Goal: Task Accomplishment & Management: Manage account settings

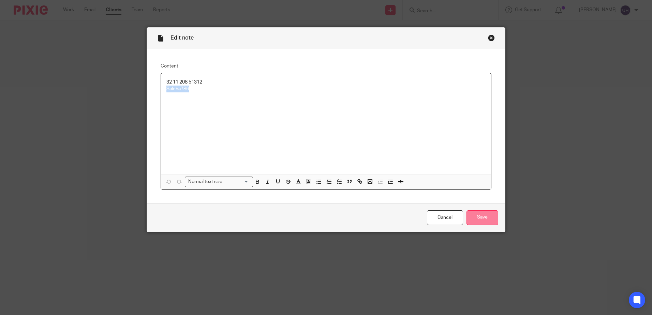
click at [479, 220] on input "Save" at bounding box center [482, 217] width 32 height 15
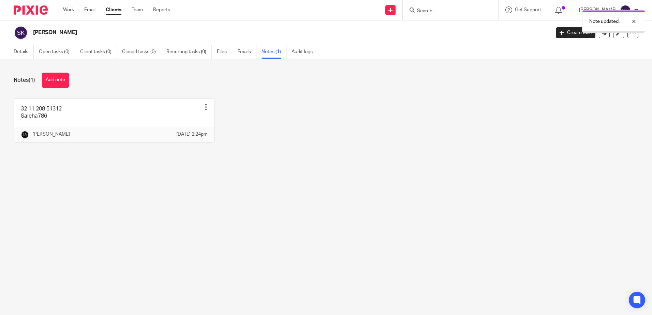
click at [442, 10] on div "Note updated." at bounding box center [485, 20] width 319 height 26
click at [633, 22] on div at bounding box center [628, 21] width 18 height 8
click at [430, 13] on input "Search" at bounding box center [446, 11] width 61 height 6
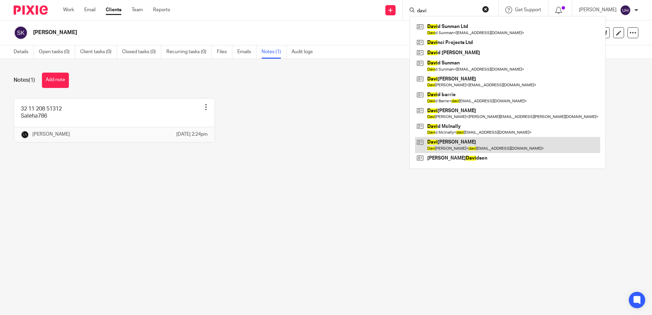
type input "davi"
click at [442, 148] on link at bounding box center [507, 145] width 185 height 16
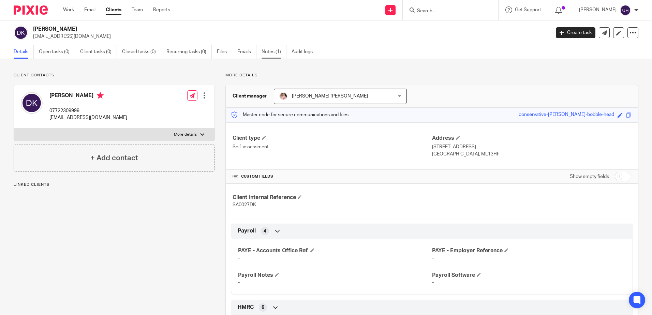
click at [273, 51] on link "Notes (1)" at bounding box center [273, 51] width 25 height 13
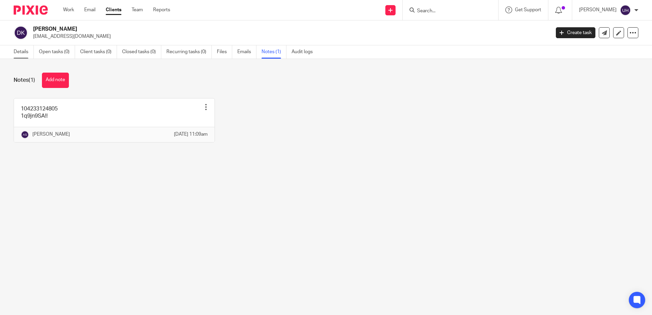
click at [24, 54] on link "Details" at bounding box center [24, 51] width 20 height 13
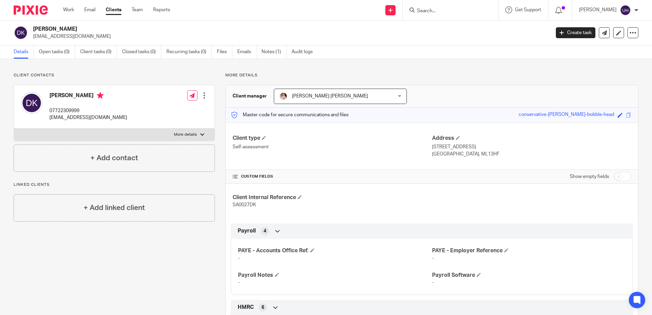
drag, startPoint x: 245, startPoint y: 37, endPoint x: 9, endPoint y: 4, distance: 238.2
click at [9, 4] on body "Work Email Clients Team Reports Work Email Clients Team Reports Settings Send n…" at bounding box center [326, 157] width 652 height 315
click at [364, 40] on p "[EMAIL_ADDRESS][DOMAIN_NAME]" at bounding box center [289, 36] width 512 height 7
drag, startPoint x: 639, startPoint y: 42, endPoint x: 8, endPoint y: 13, distance: 631.4
click at [8, 13] on body "Work Email Clients Team Reports Work Email Clients Team Reports Settings Send n…" at bounding box center [326, 157] width 652 height 315
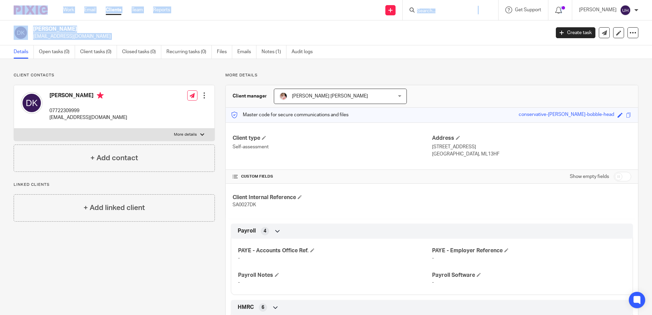
click at [5, 14] on div at bounding box center [28, 10] width 56 height 20
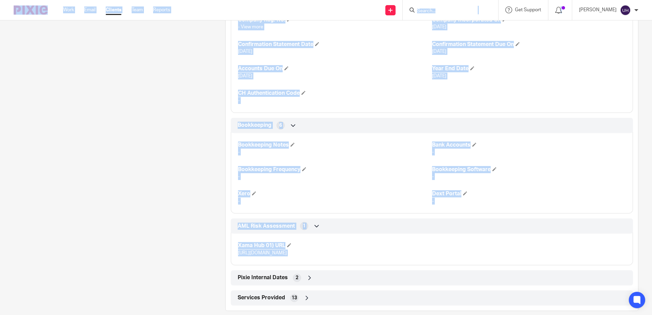
scroll to position [528, 0]
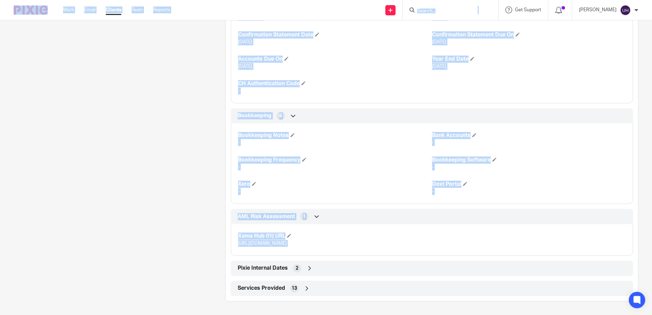
drag, startPoint x: 5, startPoint y: 14, endPoint x: 219, endPoint y: 27, distance: 214.5
click at [219, 27] on body "Work Email Clients Team Reports Work Email Clients Team Reports Settings Send n…" at bounding box center [326, 157] width 652 height 315
drag, startPoint x: 219, startPoint y: 27, endPoint x: 158, endPoint y: 68, distance: 73.8
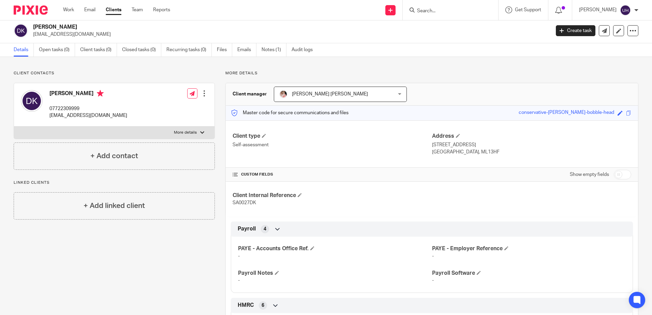
scroll to position [0, 0]
